Goal: Task Accomplishment & Management: Use online tool/utility

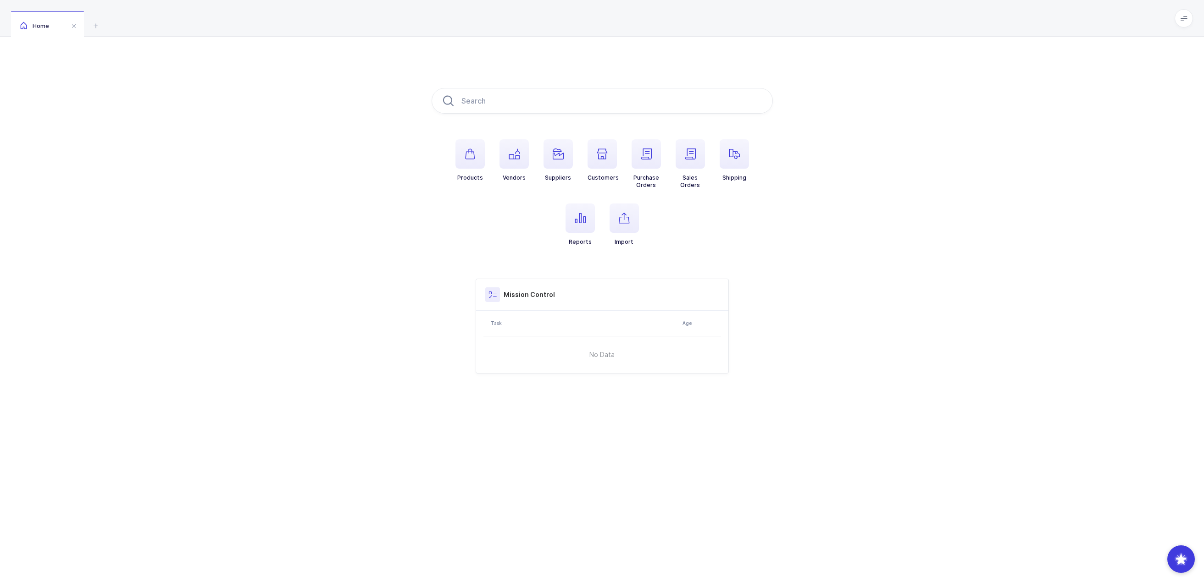
click at [521, 293] on h3 "Mission Control" at bounding box center [529, 294] width 51 height 9
click at [1187, 16] on span at bounding box center [1183, 18] width 18 height 18
click at [1146, 122] on li "Purchasing" at bounding box center [1149, 123] width 68 height 7
click at [1049, 163] on div "Products Vendors Suppliers Customers Purchase Orders Sales Orders Shipping Repo…" at bounding box center [602, 231] width 1204 height 388
click at [1183, 19] on icon at bounding box center [1183, 18] width 7 height 7
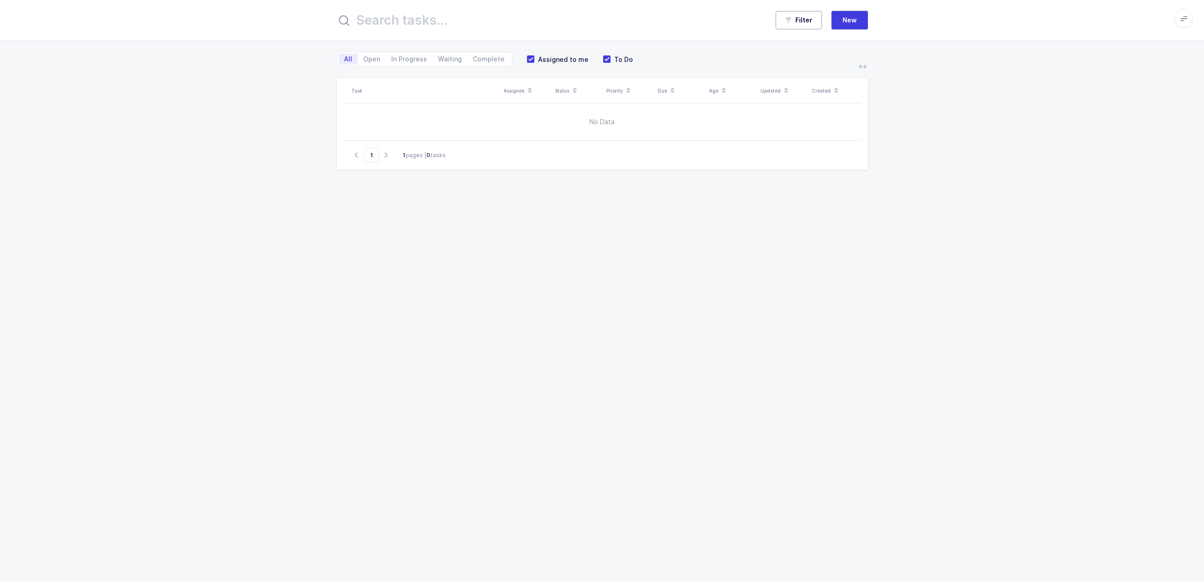
click at [803, 26] on button "Filter" at bounding box center [798, 20] width 46 height 18
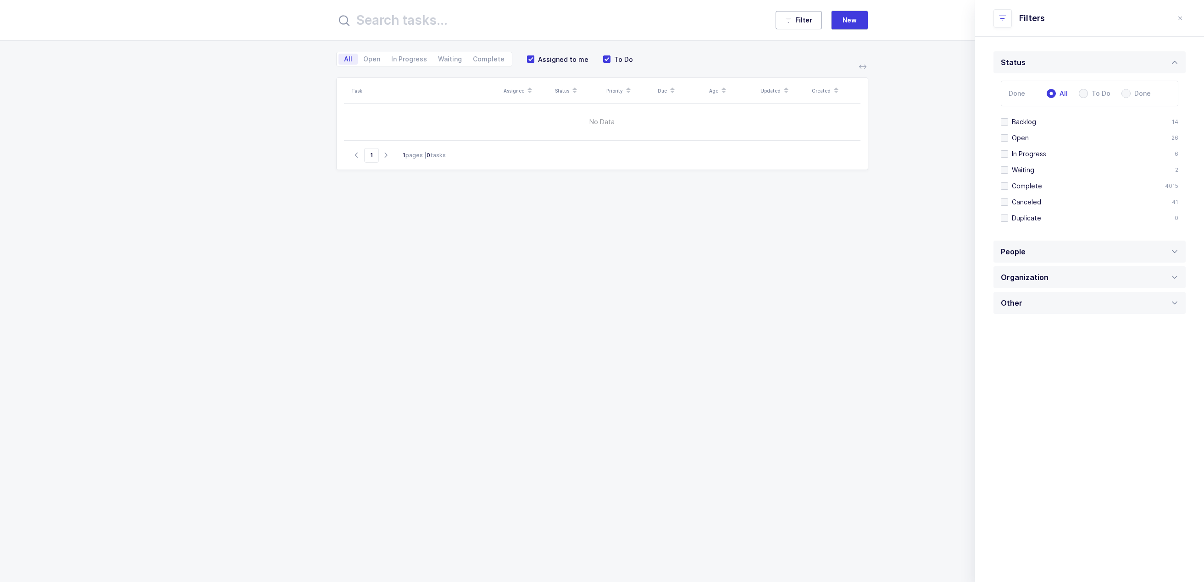
click at [803, 27] on button "Filter" at bounding box center [798, 20] width 46 height 18
click at [1180, 18] on icon "close drawer" at bounding box center [1179, 18] width 7 height 7
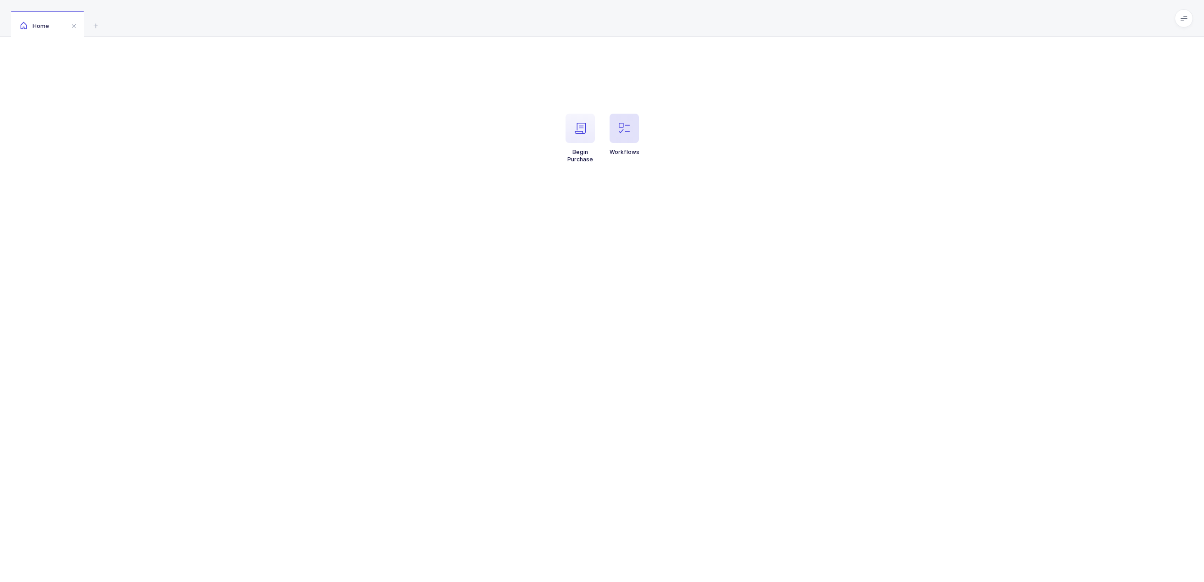
click at [621, 129] on icon "button" at bounding box center [624, 128] width 11 height 11
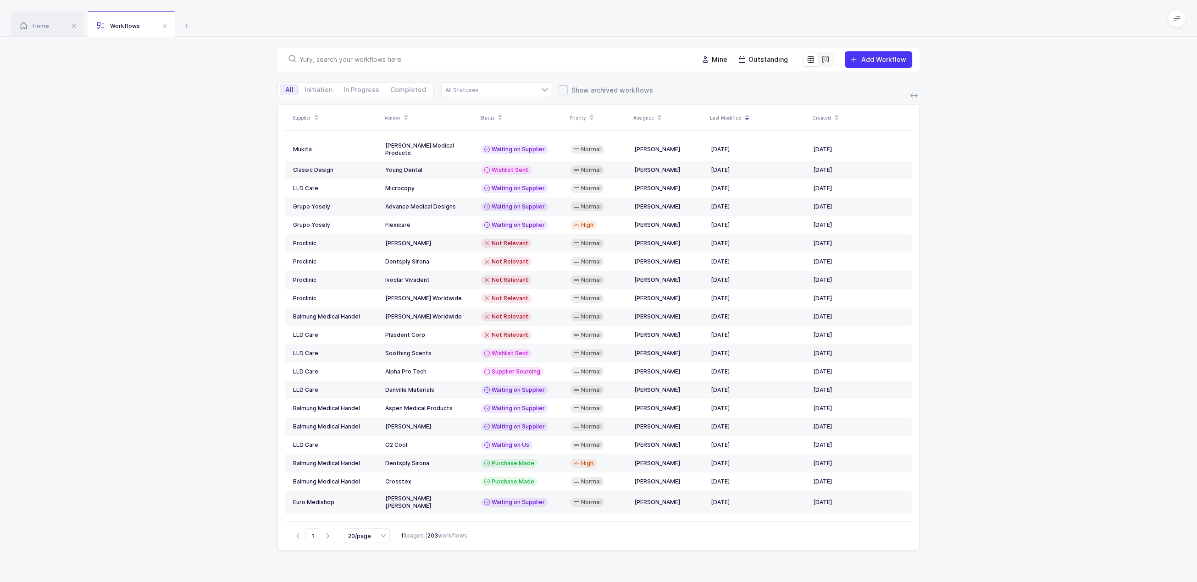
click at [826, 59] on icon at bounding box center [825, 59] width 7 height 7
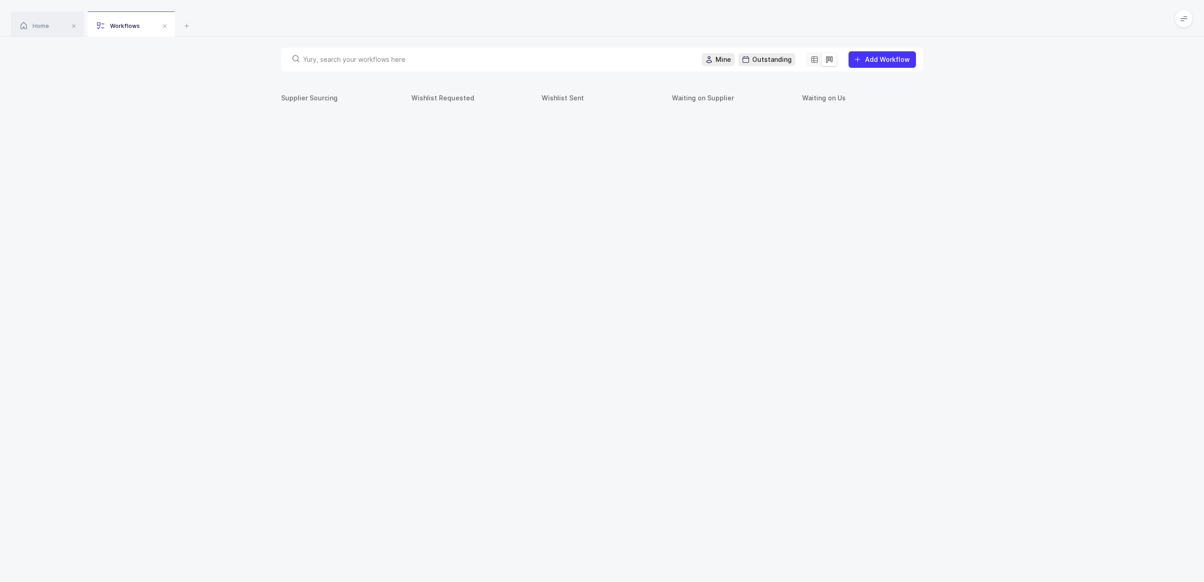
click at [816, 59] on icon at bounding box center [814, 59] width 7 height 7
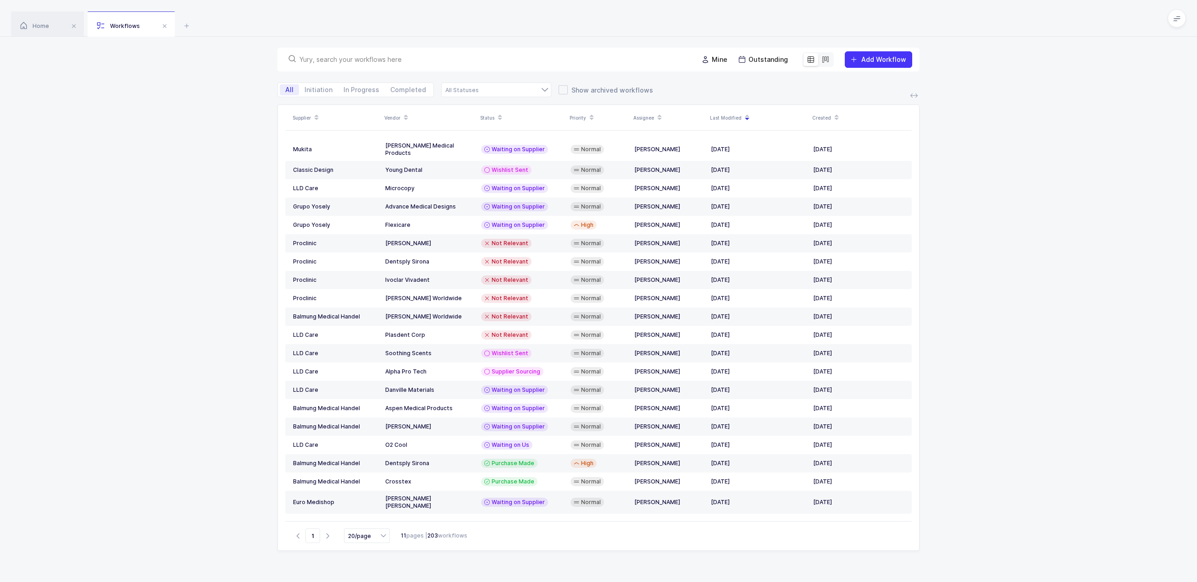
click at [824, 59] on icon at bounding box center [825, 59] width 7 height 7
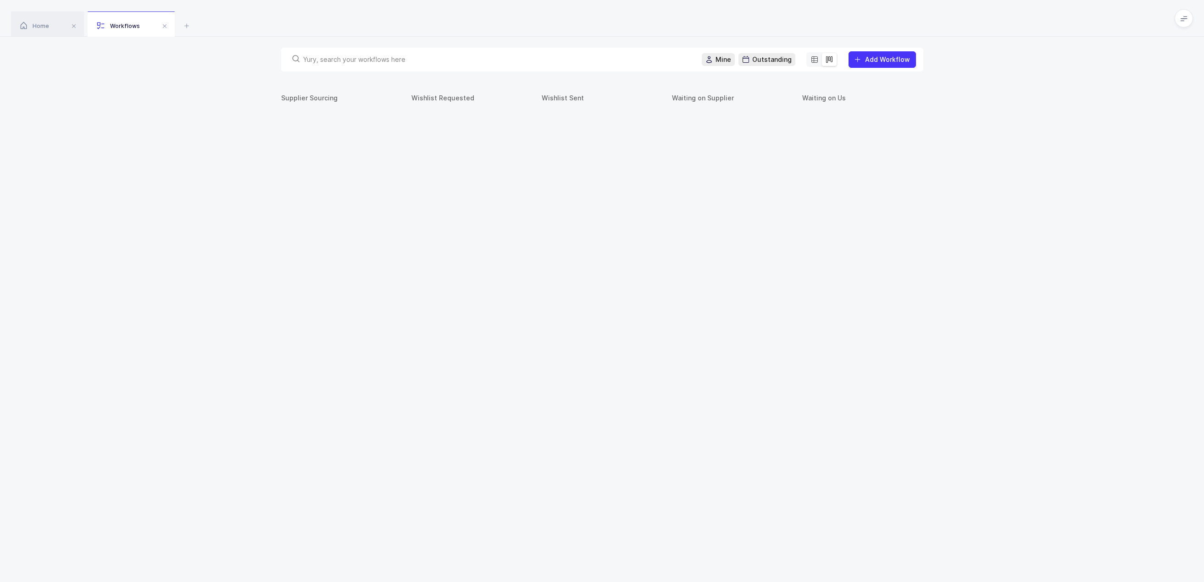
click at [815, 59] on icon at bounding box center [814, 59] width 7 height 7
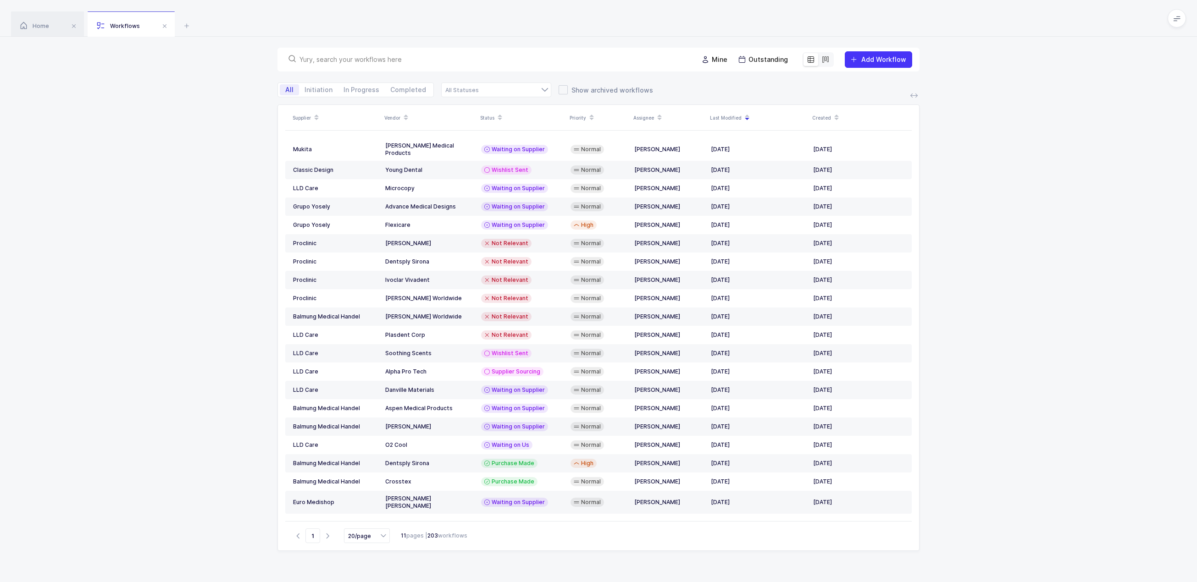
click at [826, 59] on icon at bounding box center [825, 59] width 7 height 7
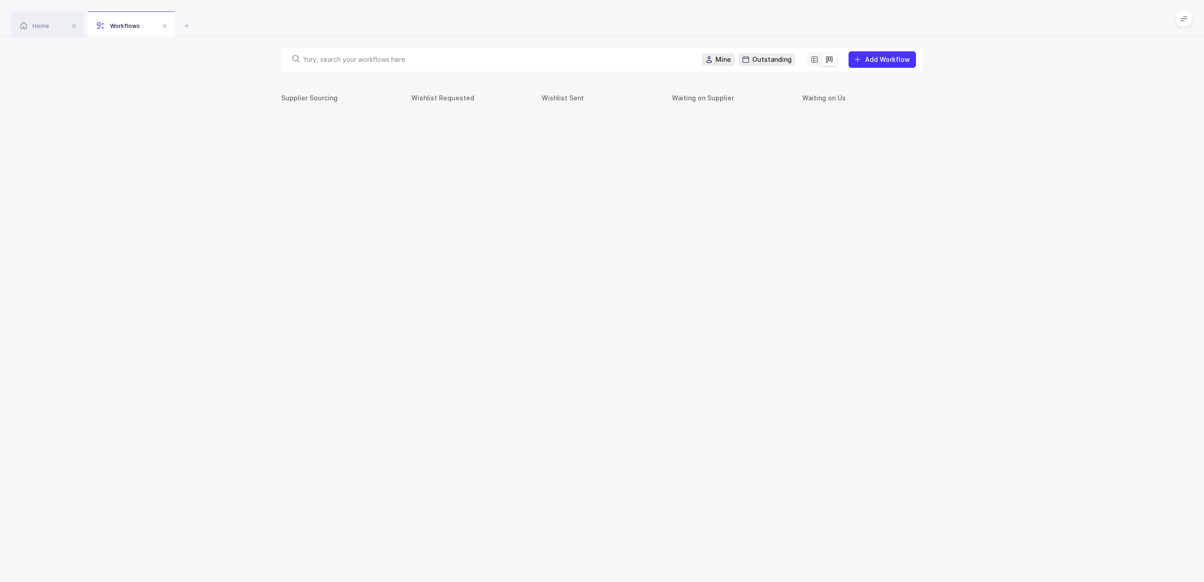
click at [816, 59] on icon at bounding box center [814, 59] width 7 height 7
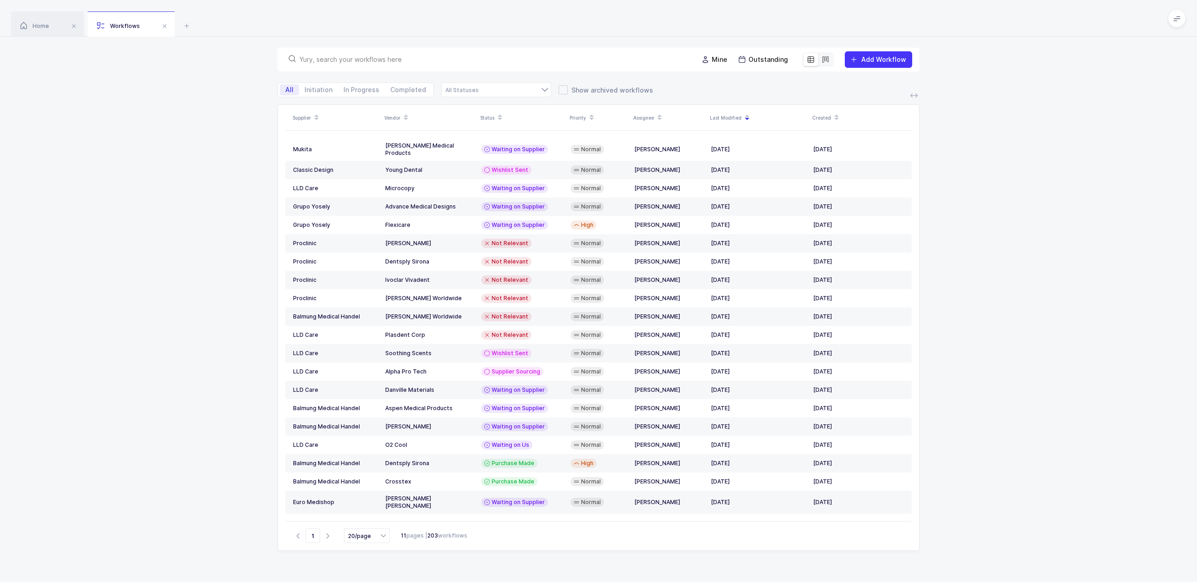
click at [825, 59] on icon at bounding box center [825, 59] width 7 height 7
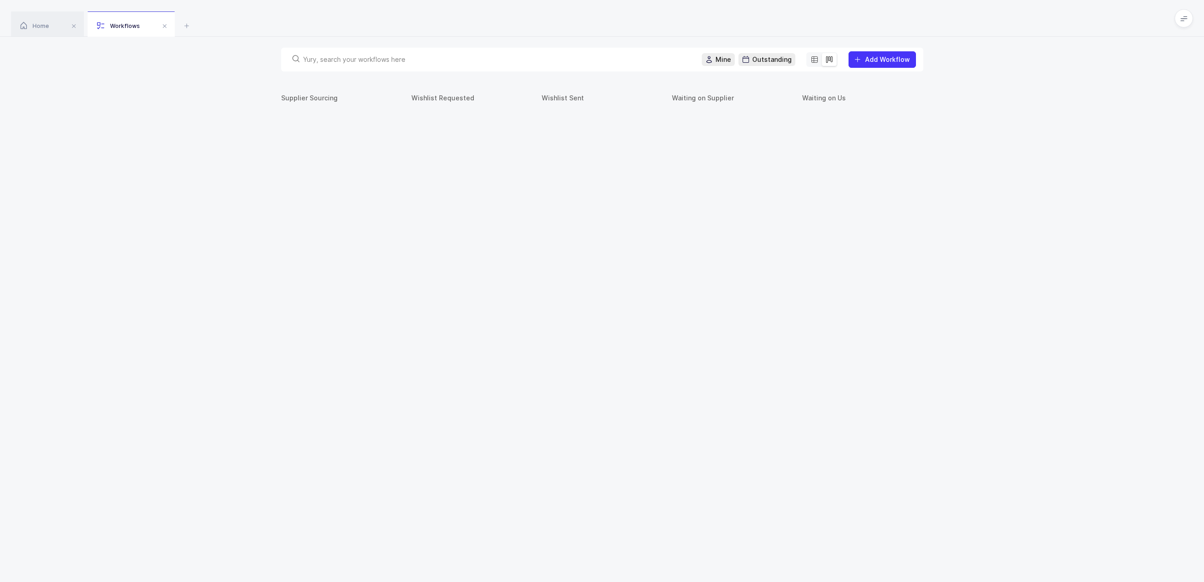
click at [815, 60] on icon at bounding box center [814, 59] width 7 height 7
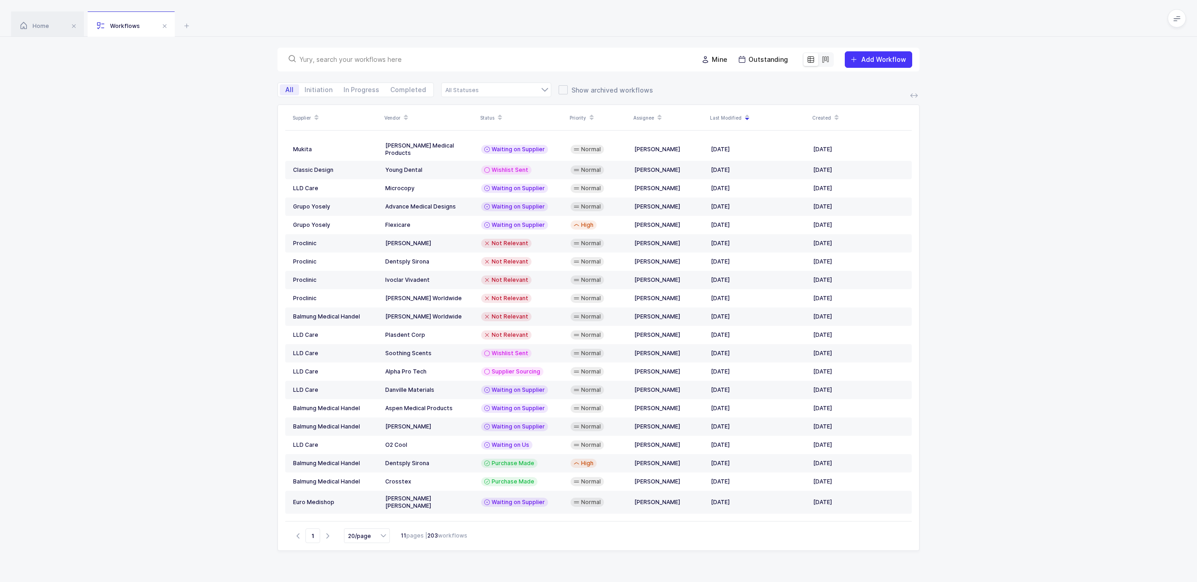
click at [829, 58] on icon at bounding box center [825, 59] width 7 height 7
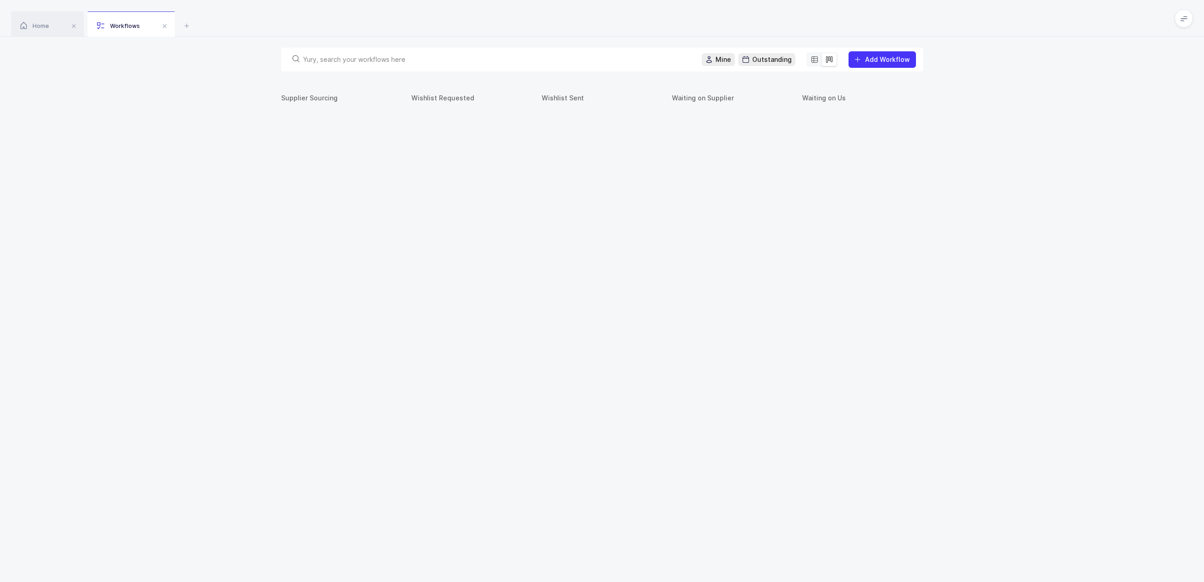
click at [757, 61] on span "Outstanding" at bounding box center [771, 59] width 39 height 9
click at [724, 59] on span "Mine" at bounding box center [723, 59] width 16 height 9
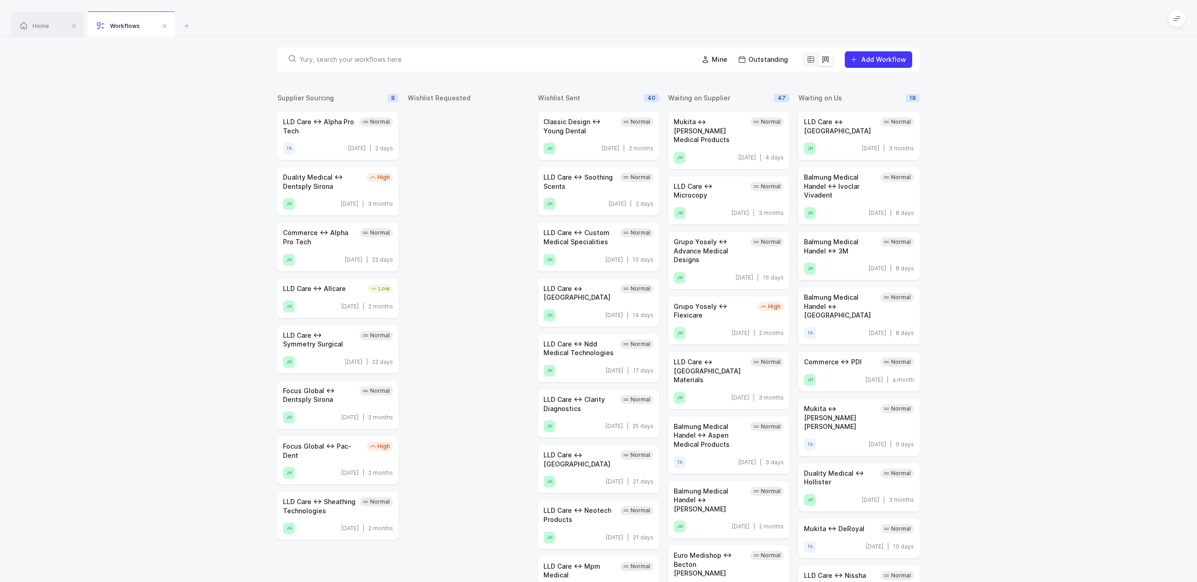
click at [350, 62] on input "text" at bounding box center [493, 59] width 388 height 9
click at [809, 61] on icon at bounding box center [810, 59] width 7 height 7
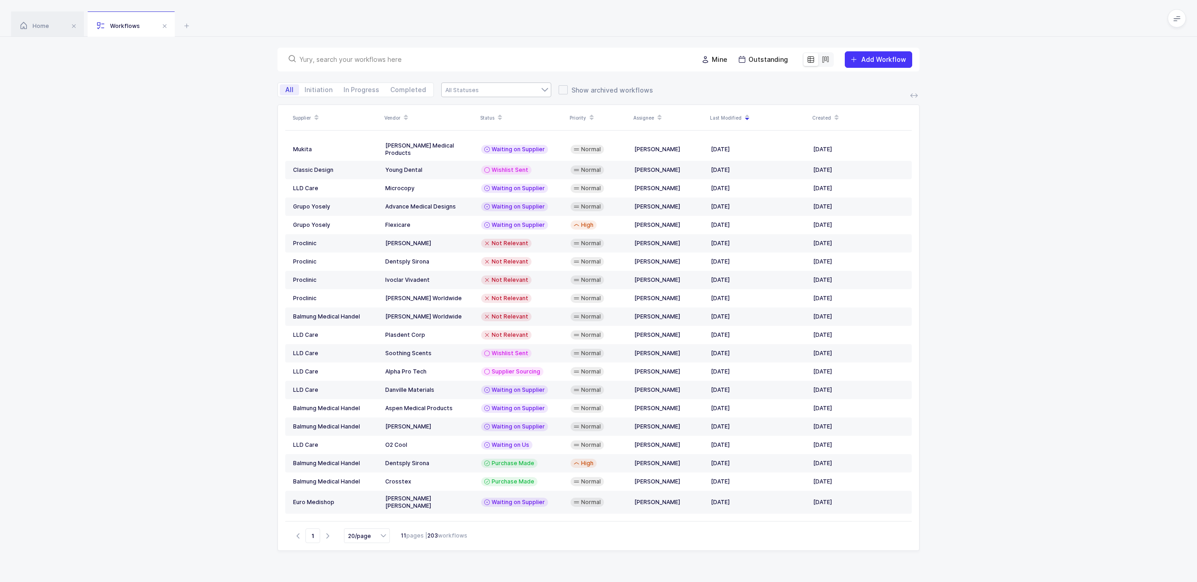
click at [483, 91] on div at bounding box center [496, 90] width 110 height 15
click at [1071, 152] on div "Supplier Vendor Status Priority Assignee Last Modified Created Mukita Dale Medi…" at bounding box center [598, 370] width 1197 height 531
click at [828, 62] on icon at bounding box center [825, 59] width 7 height 7
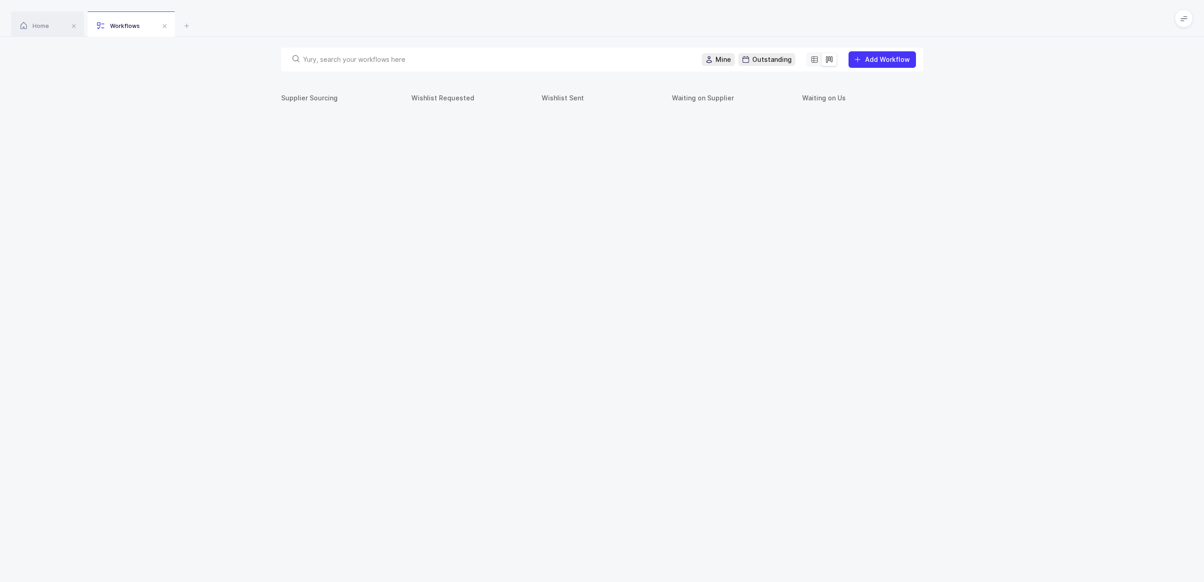
click at [818, 62] on icon at bounding box center [814, 59] width 7 height 7
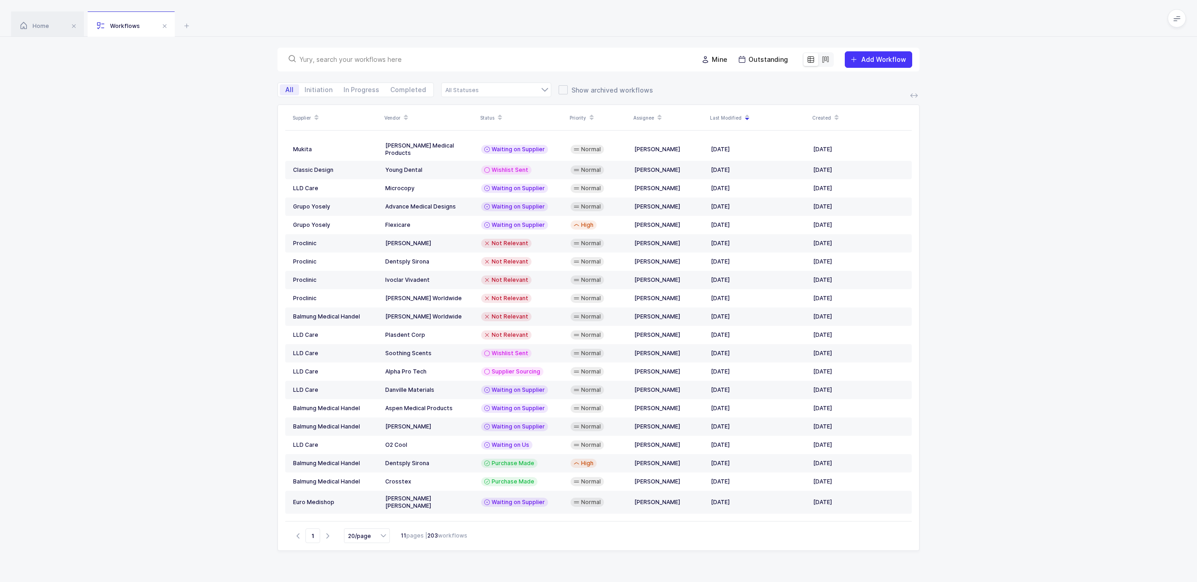
click at [1107, 88] on div "All Initiation In Progress Completed Supplier Sourcing Wishlist Requested Wishl…" at bounding box center [598, 90] width 1197 height 15
